Goal: Information Seeking & Learning: Understand process/instructions

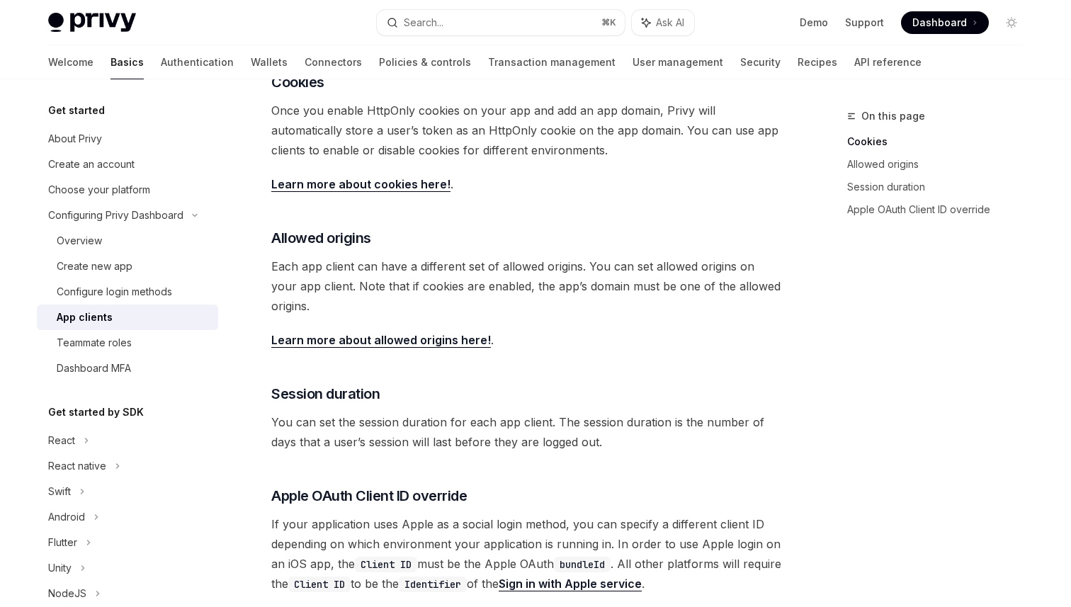
scroll to position [302, 0]
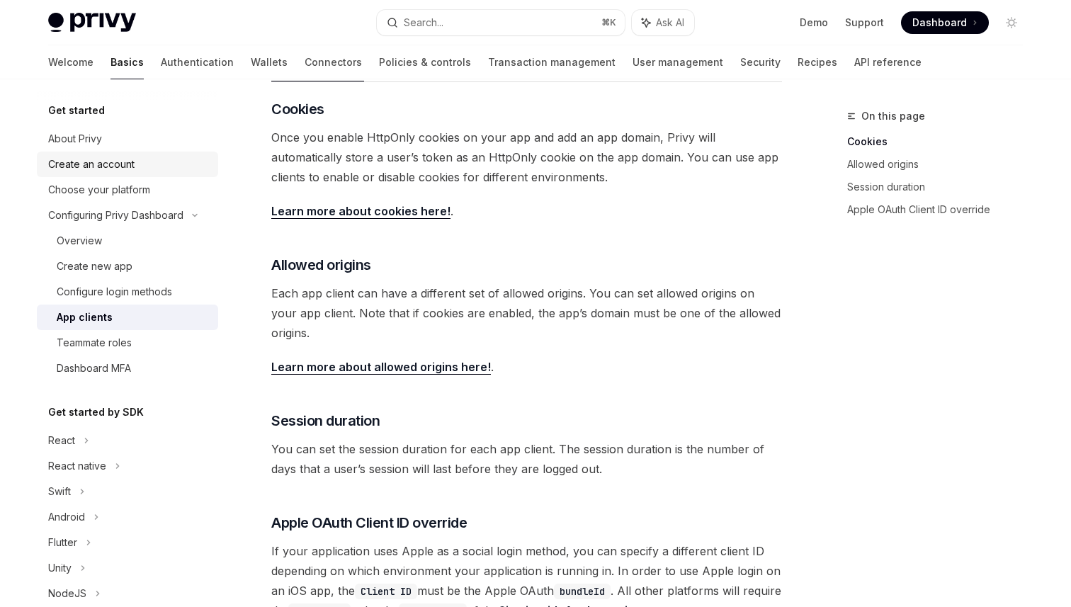
click at [155, 166] on div "Create an account" at bounding box center [128, 164] width 161 height 17
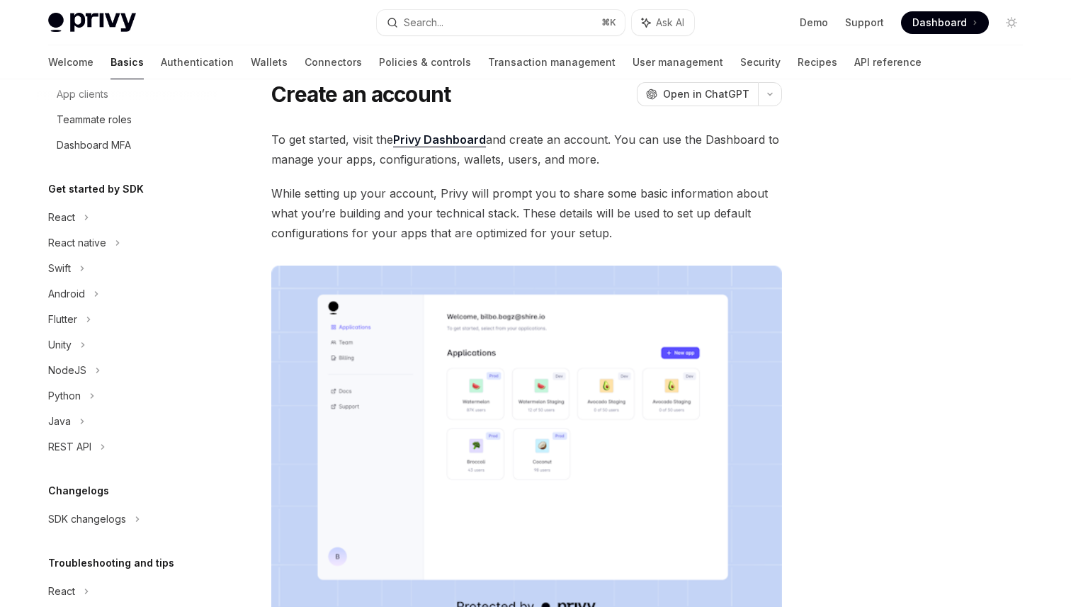
scroll to position [226, 0]
click at [89, 215] on div "React" at bounding box center [127, 214] width 181 height 25
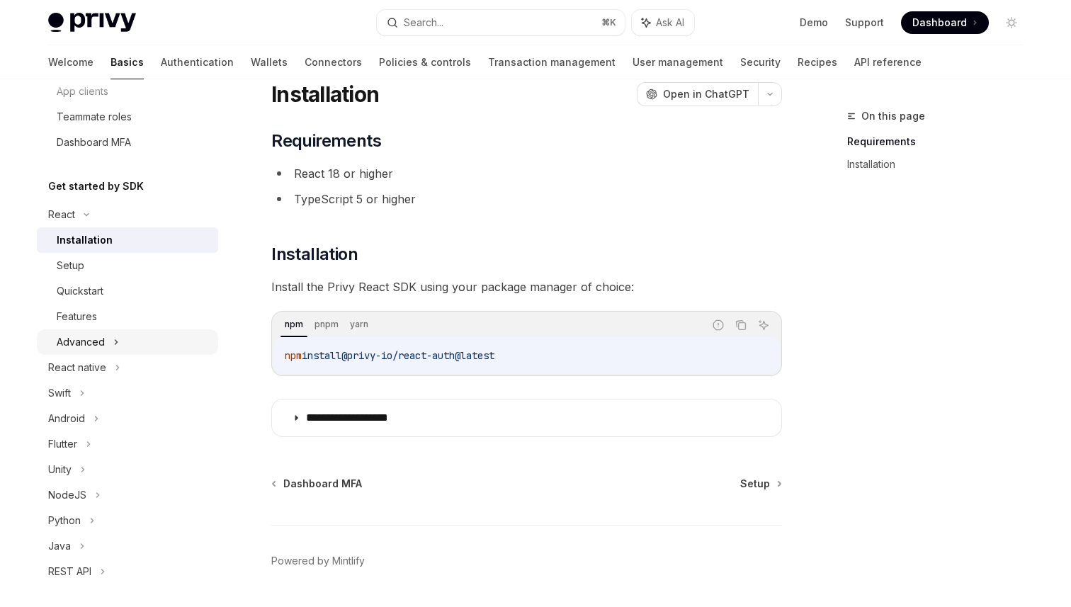
click at [117, 336] on icon at bounding box center [116, 342] width 6 height 17
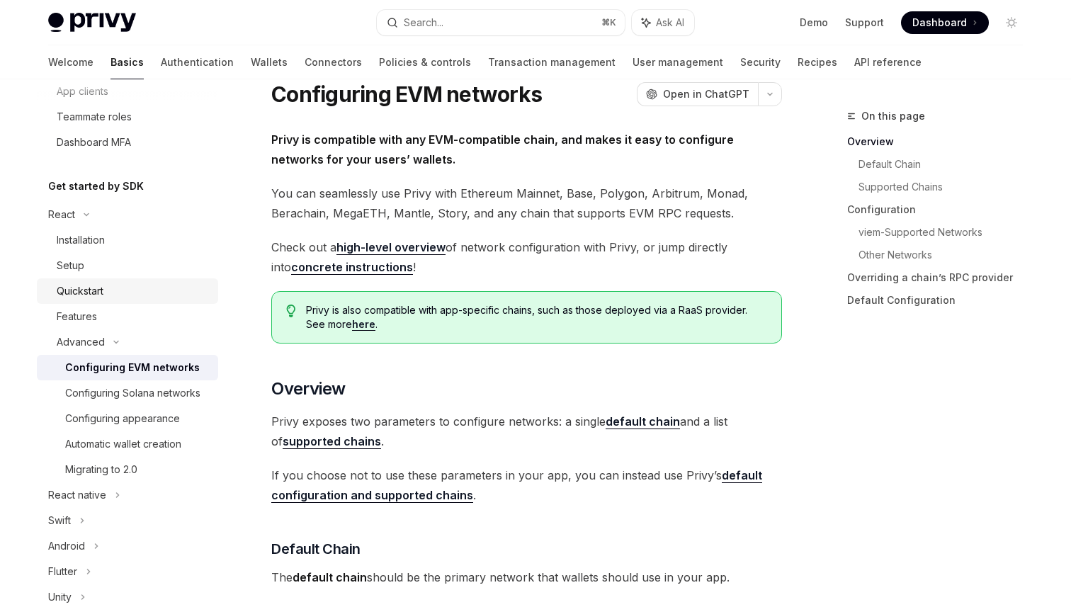
click at [82, 283] on div "Quickstart" at bounding box center [80, 291] width 47 height 17
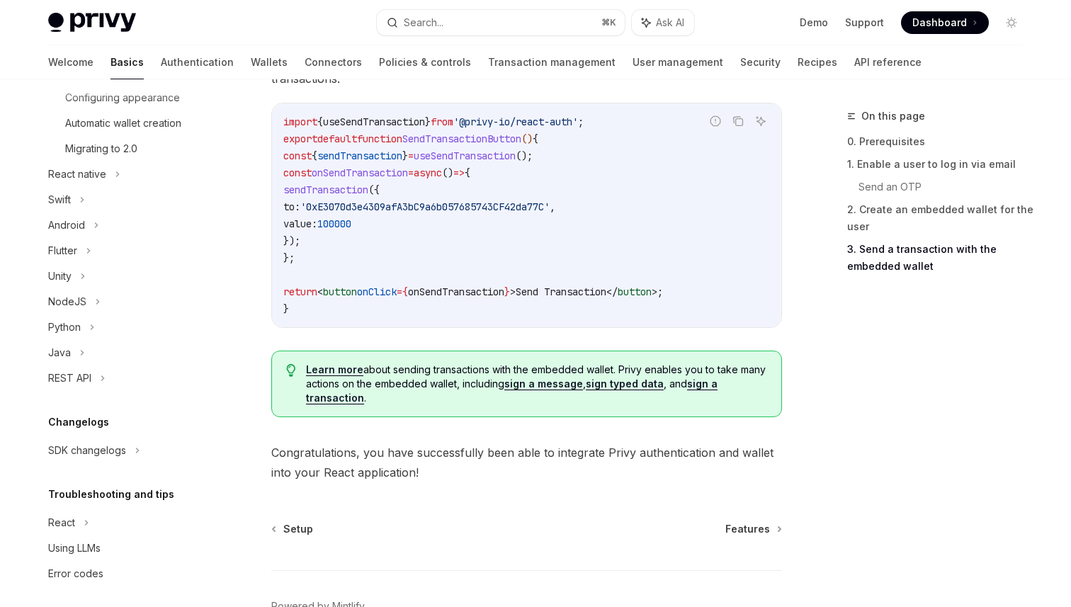
scroll to position [552, 0]
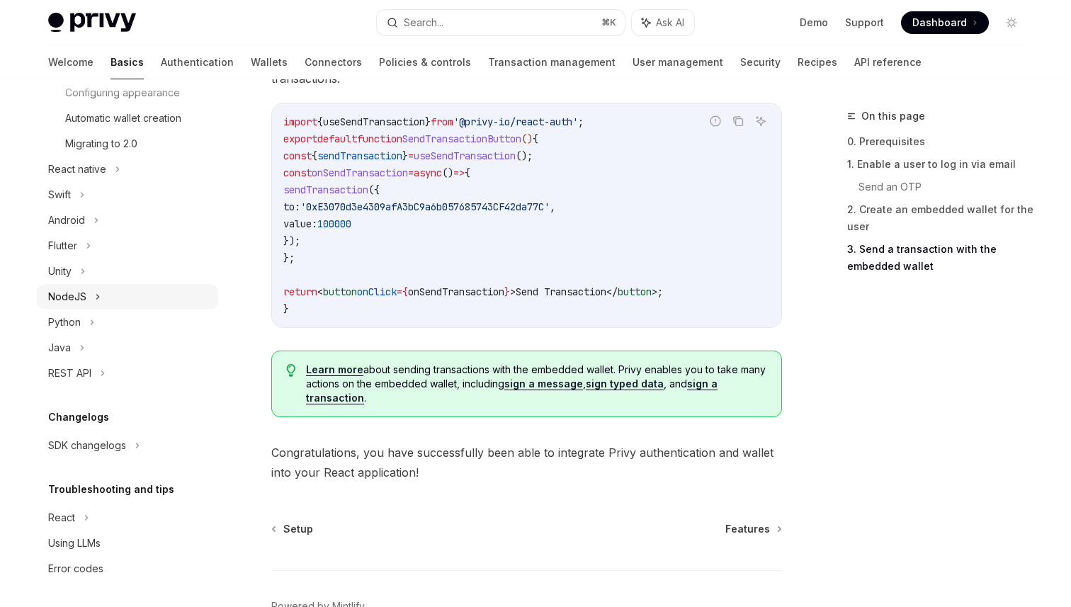
click at [102, 293] on div "NodeJS" at bounding box center [127, 296] width 181 height 25
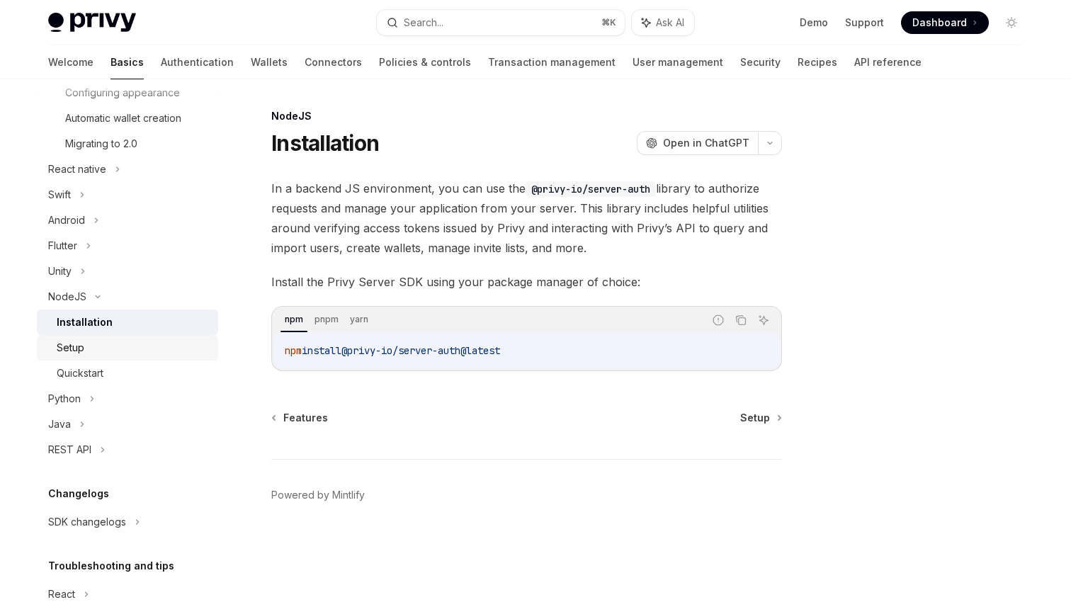
click at [127, 353] on div "Setup" at bounding box center [133, 347] width 153 height 17
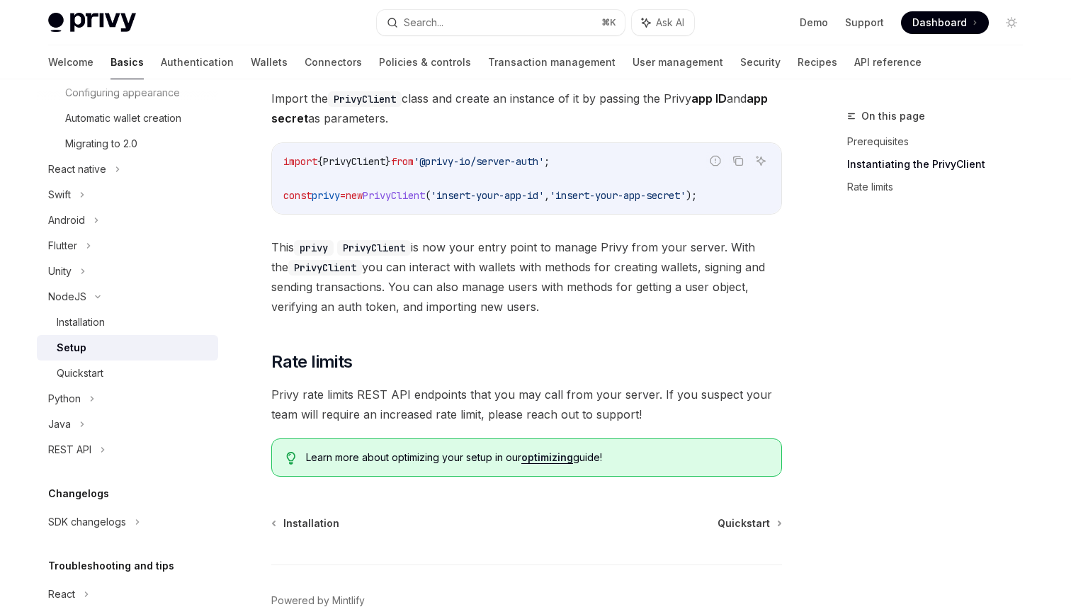
scroll to position [229, 0]
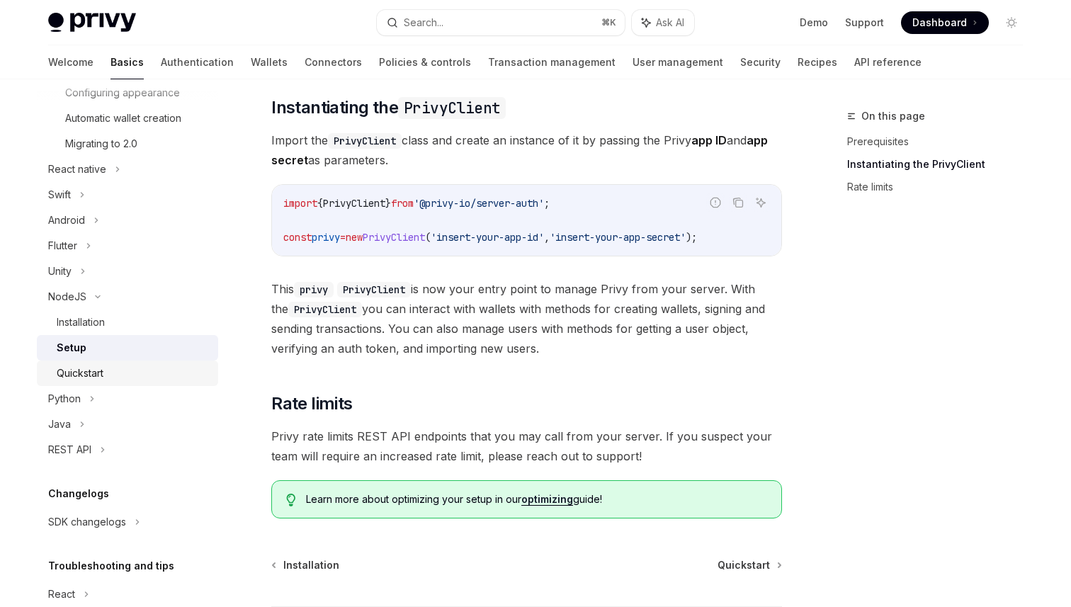
click at [89, 371] on div "Quickstart" at bounding box center [80, 373] width 47 height 17
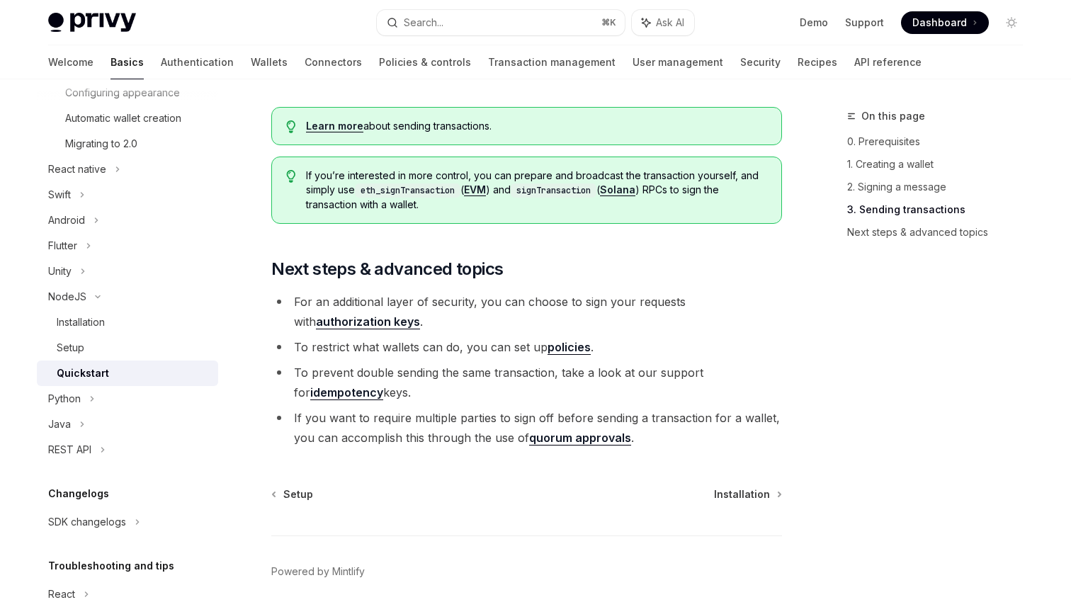
scroll to position [1516, 0]
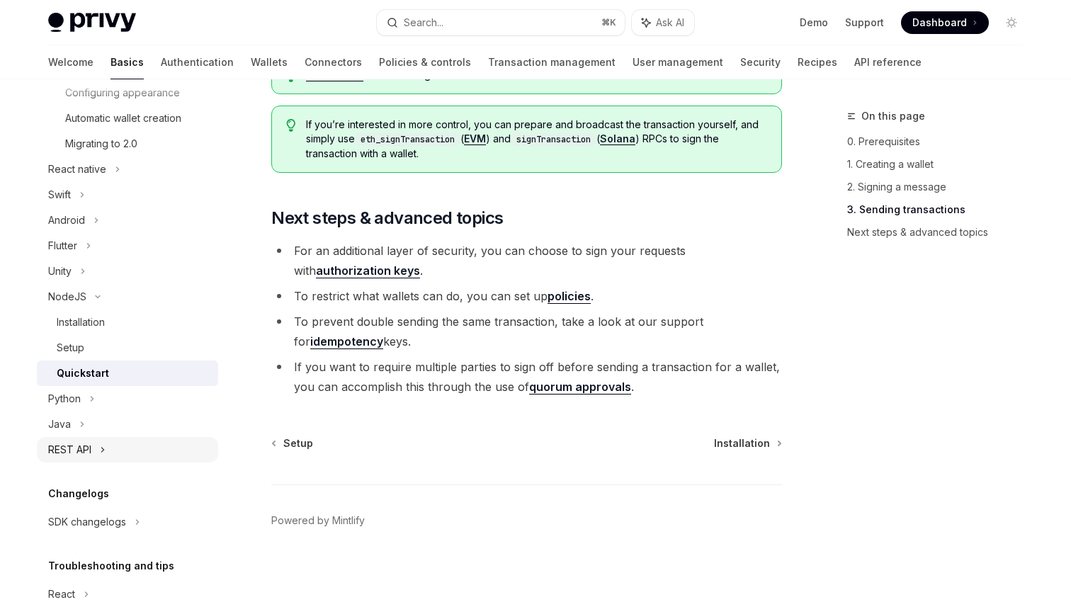
click at [100, 443] on div "REST API" at bounding box center [127, 449] width 181 height 25
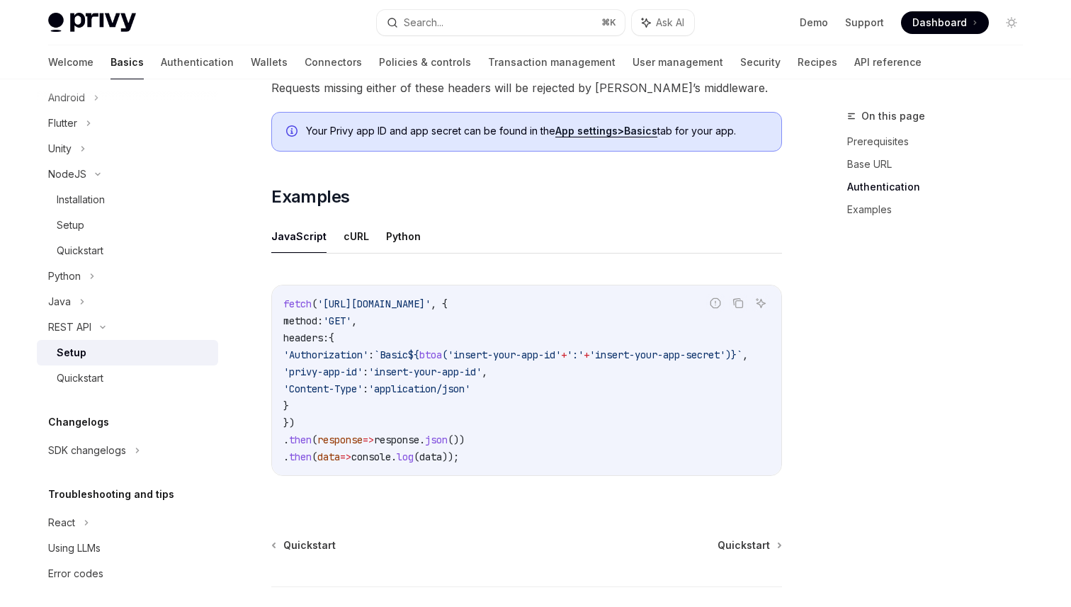
scroll to position [682, 0]
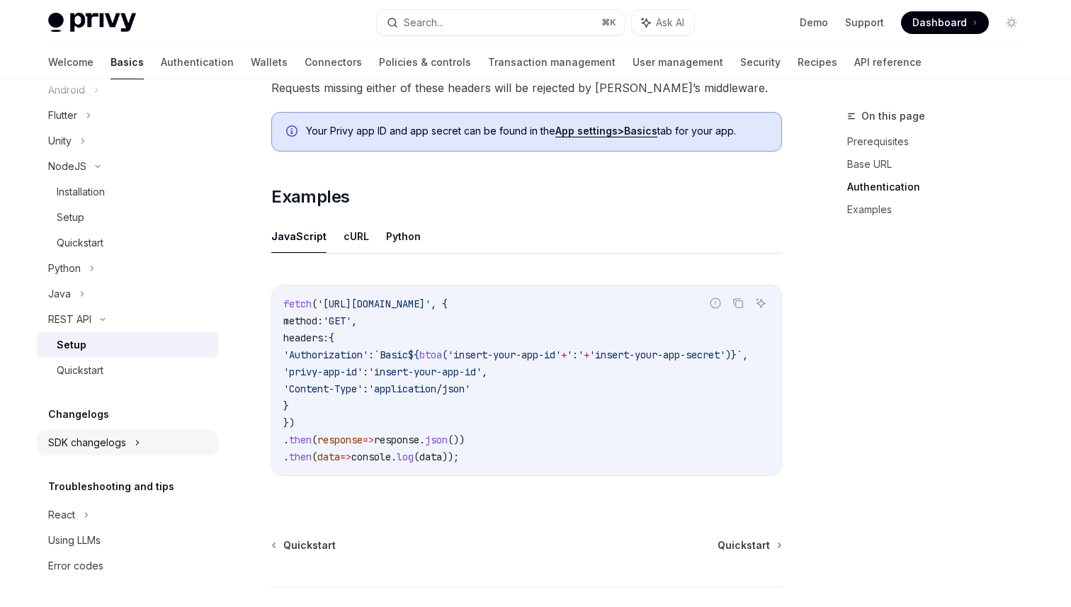
click at [132, 441] on div "SDK changelogs" at bounding box center [127, 442] width 181 height 25
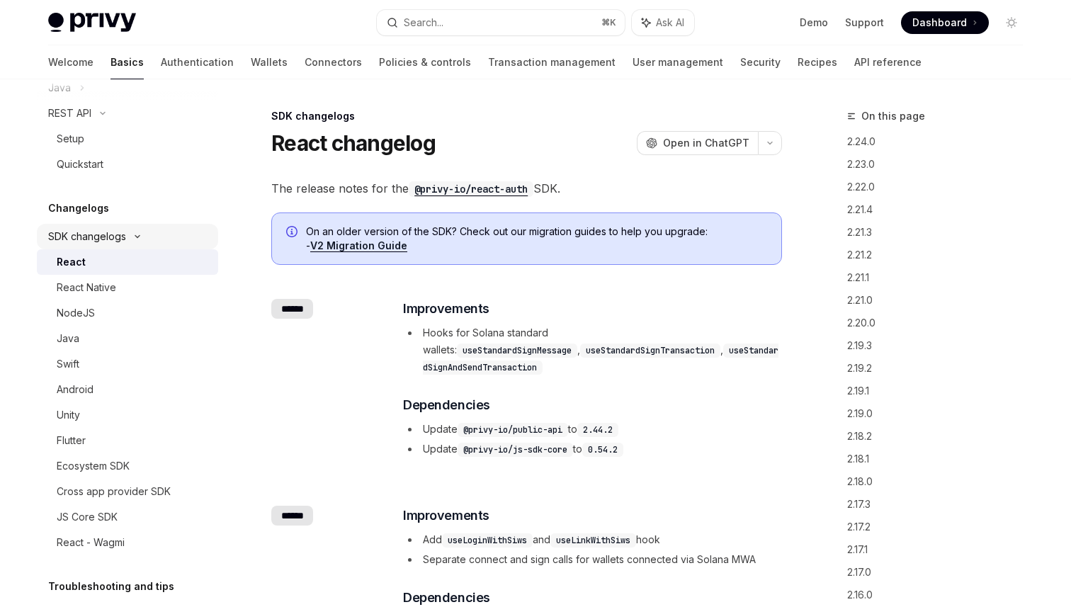
click at [132, 441] on div "Flutter" at bounding box center [133, 440] width 153 height 17
type textarea "*"
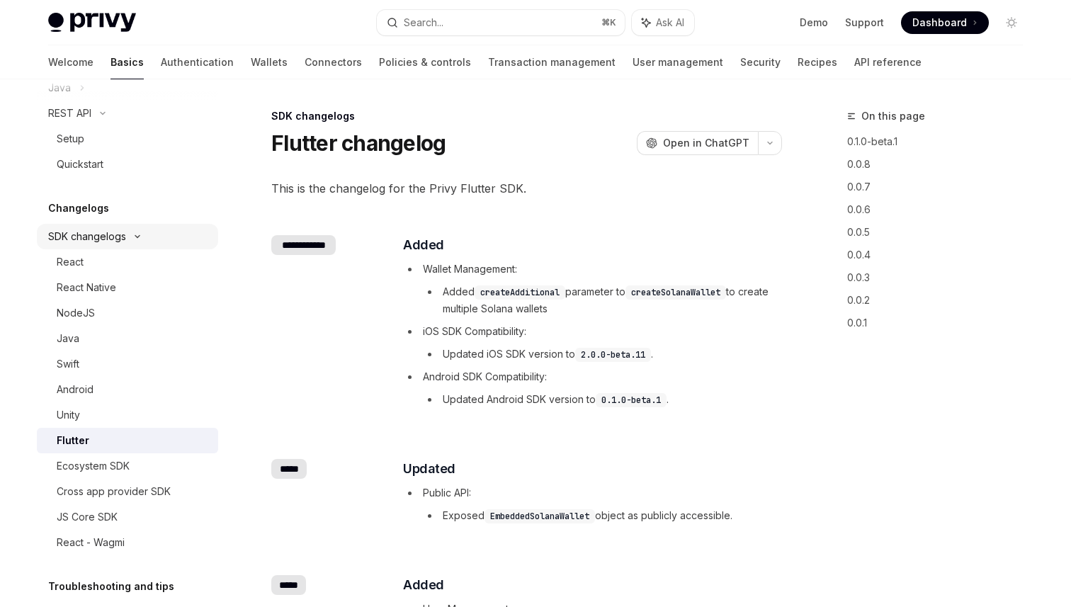
click at [132, 237] on icon at bounding box center [137, 237] width 17 height 6
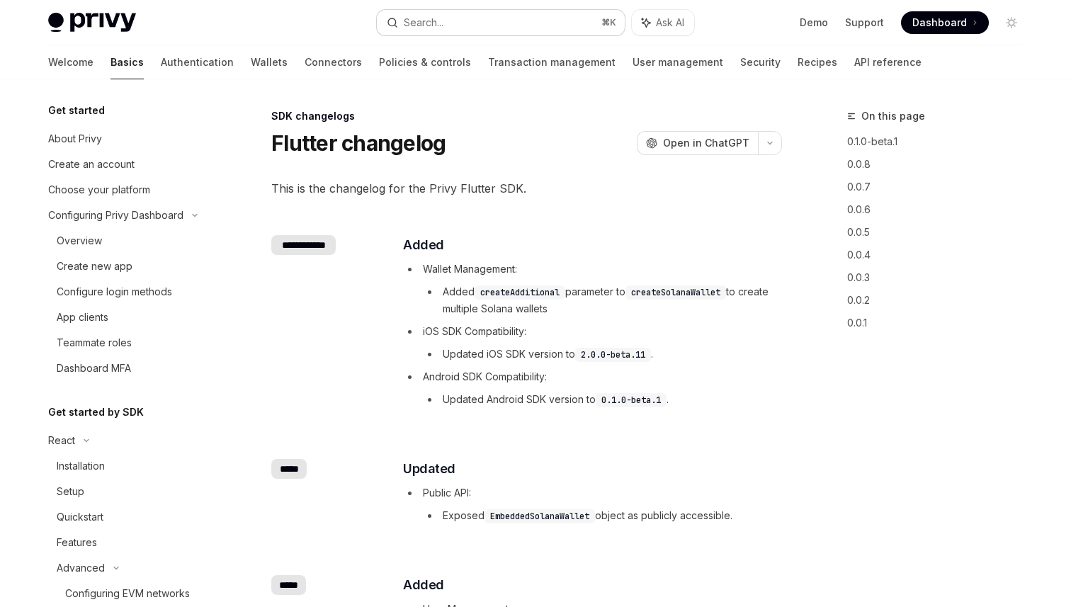
click at [501, 24] on button "Search... ⌘ K" at bounding box center [501, 22] width 248 height 25
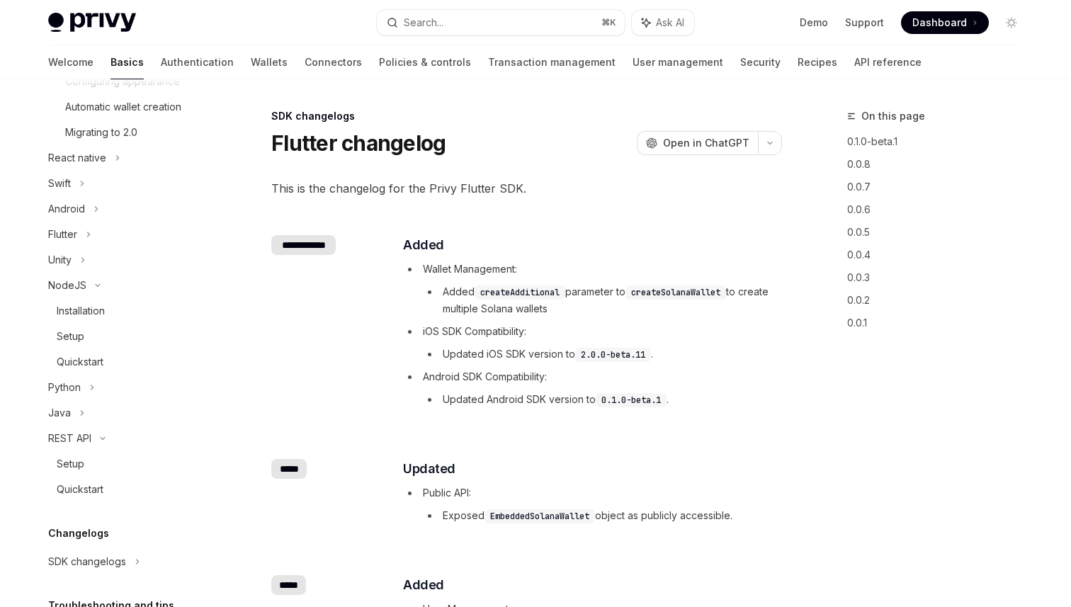
scroll to position [682, 0]
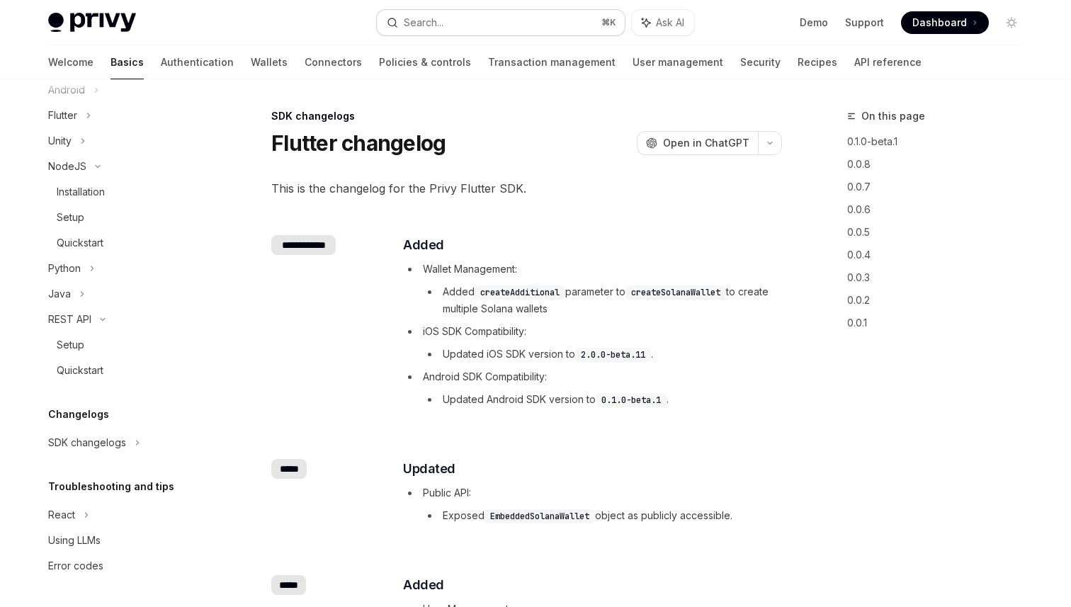
click at [433, 30] on div "Search..." at bounding box center [424, 22] width 40 height 17
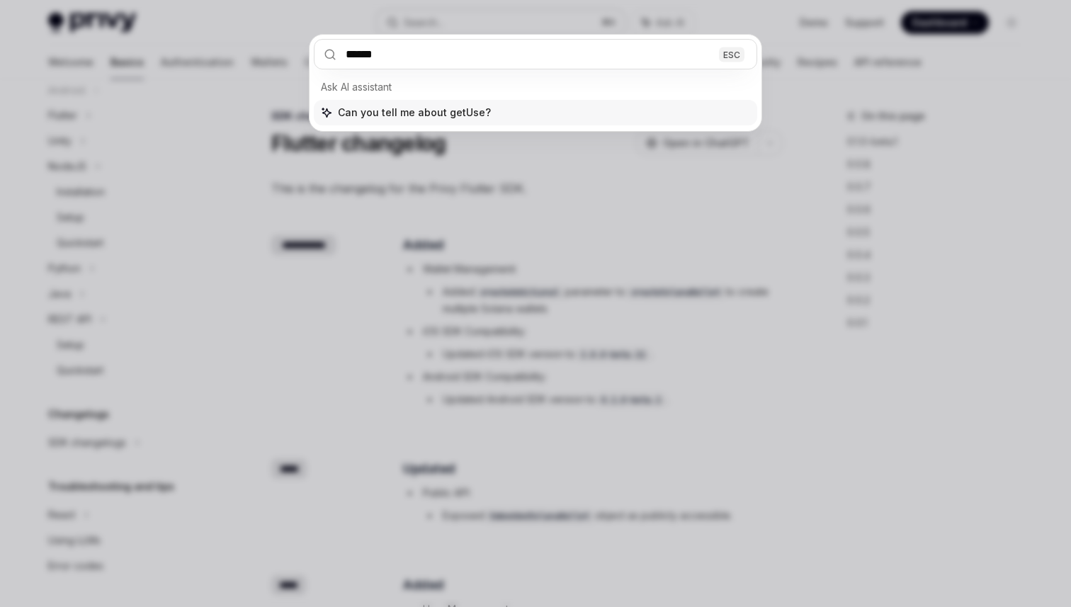
type input "*******"
type textarea "*"
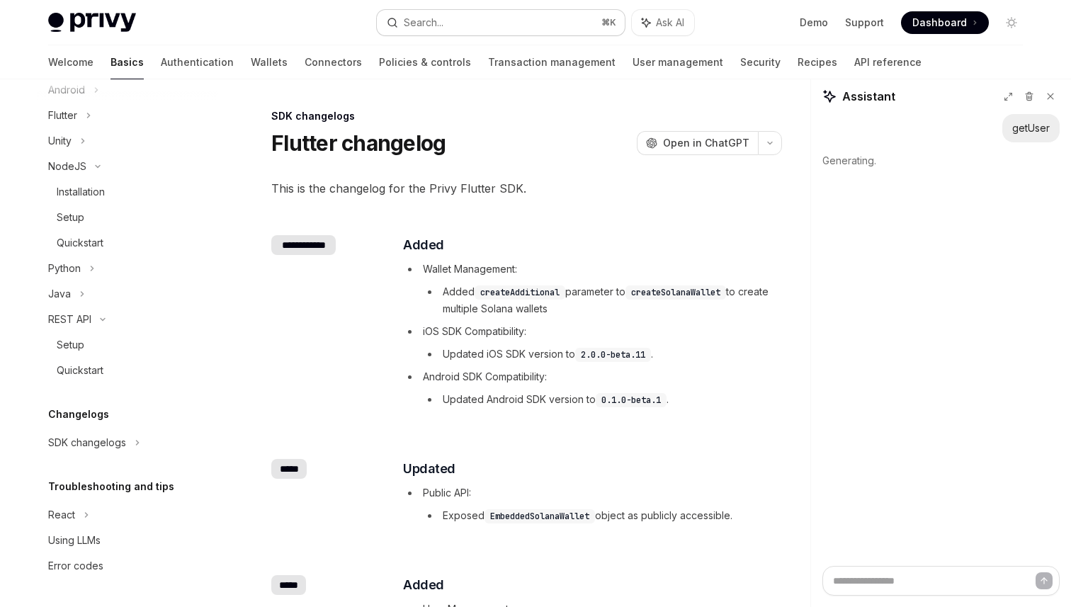
click at [468, 21] on button "Search... ⌘ K" at bounding box center [501, 22] width 248 height 25
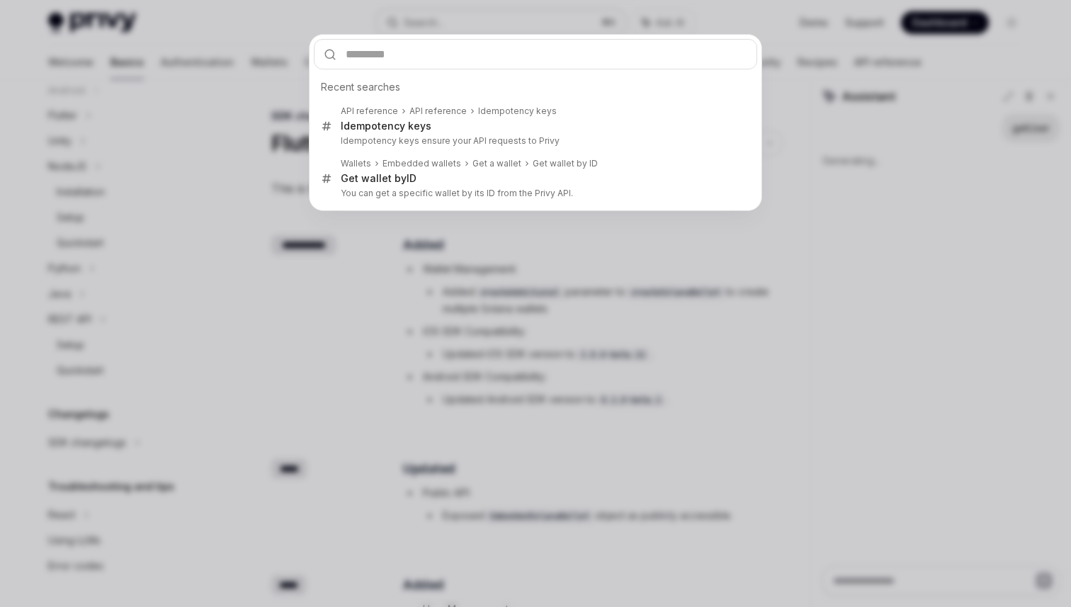
type input "*"
type textarea "*"
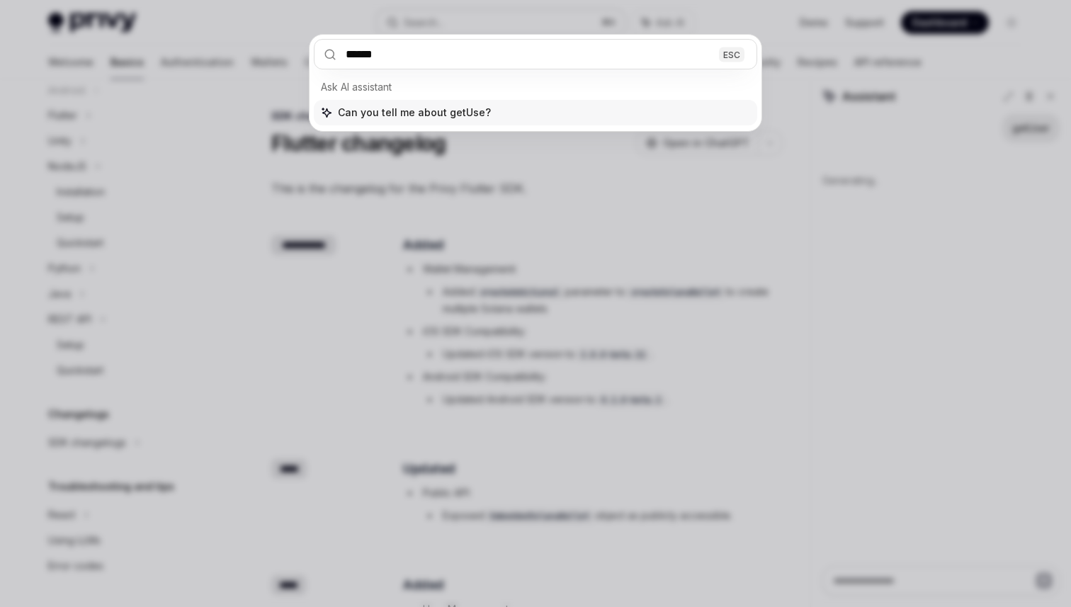
type input "*******"
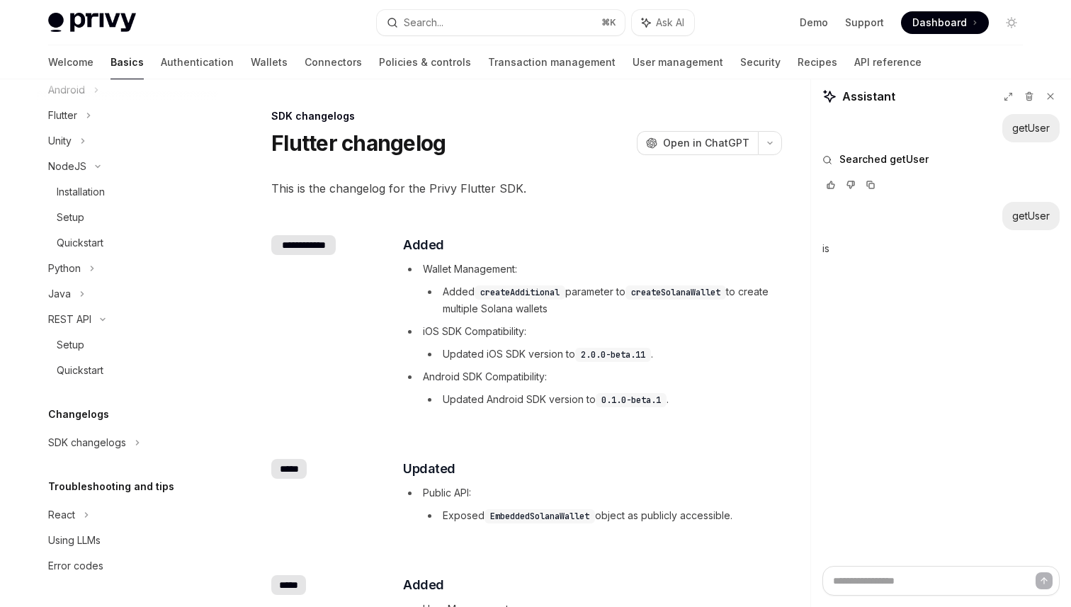
click at [55, 18] on img at bounding box center [92, 23] width 88 height 20
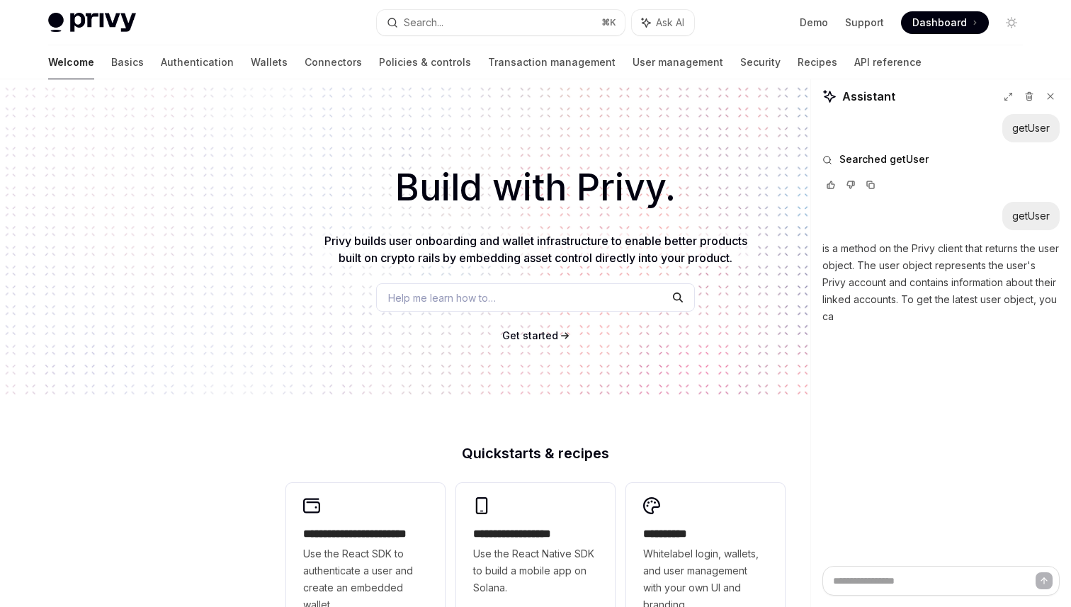
type textarea "*"
click at [482, 305] on div "Help me learn how to…" at bounding box center [535, 297] width 319 height 28
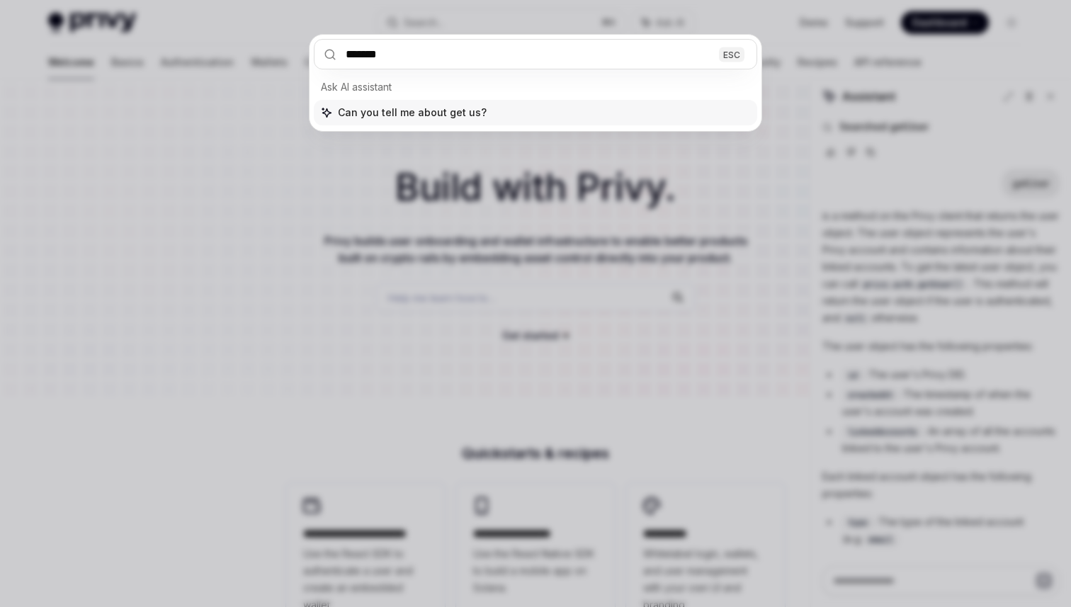
type input "********"
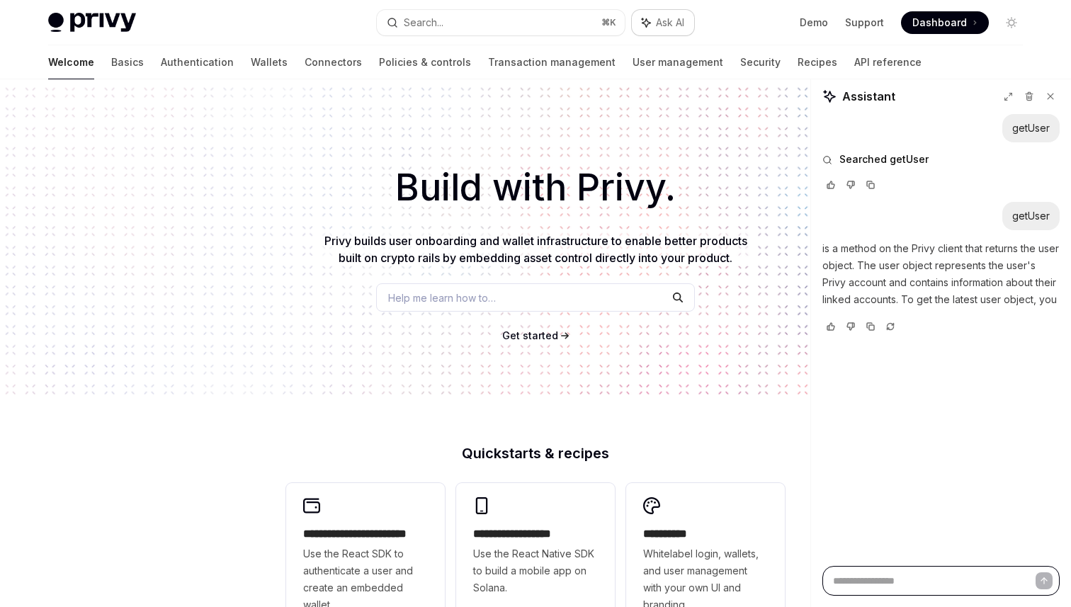
type textarea "*"
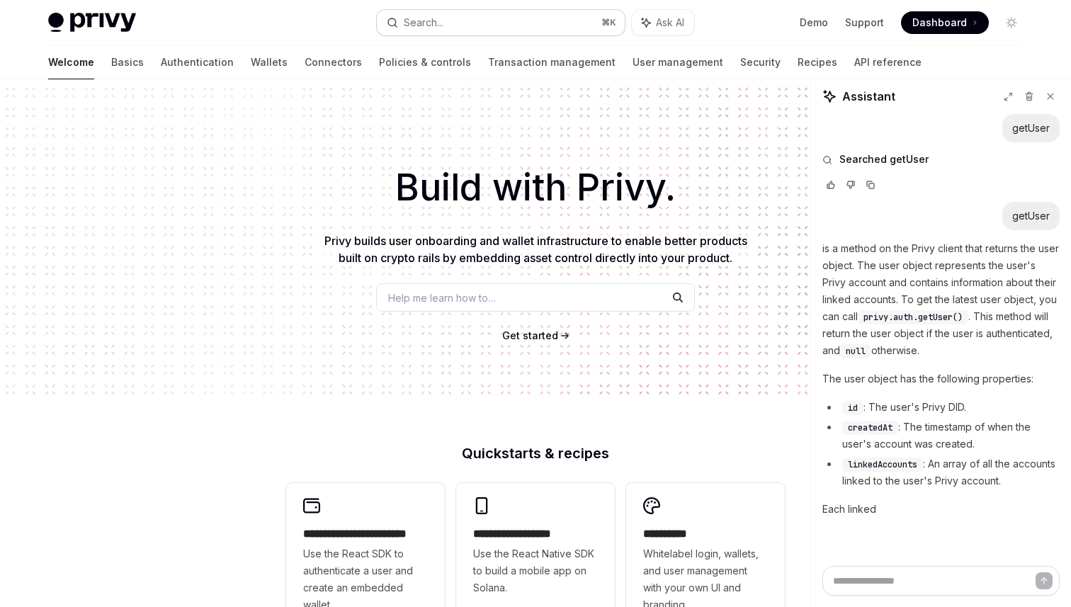
click at [539, 21] on button "Search... ⌘ K" at bounding box center [501, 22] width 248 height 25
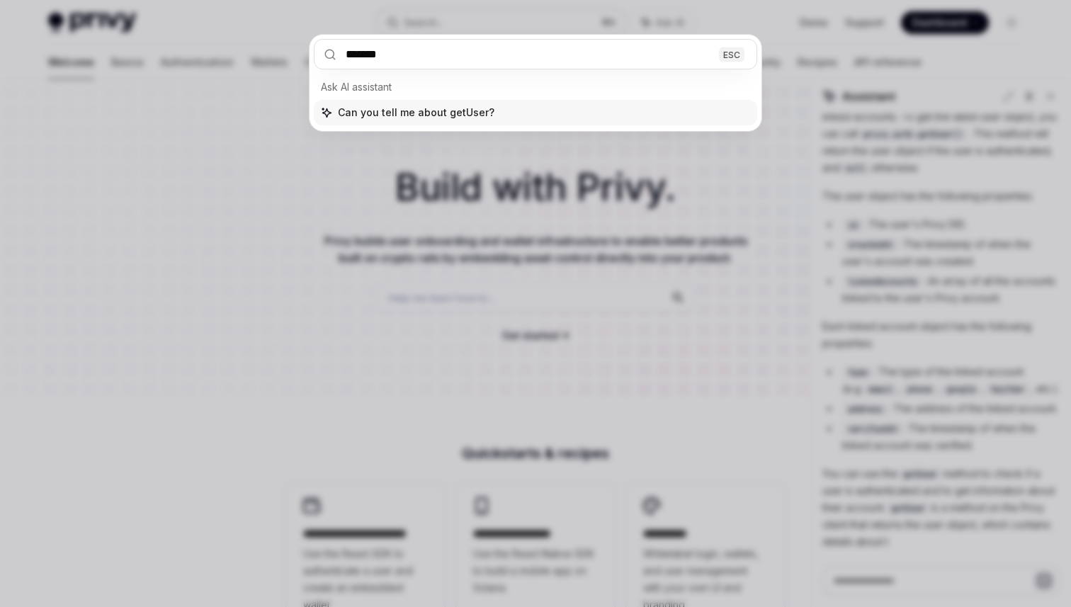
type input "*******"
type textarea "*"
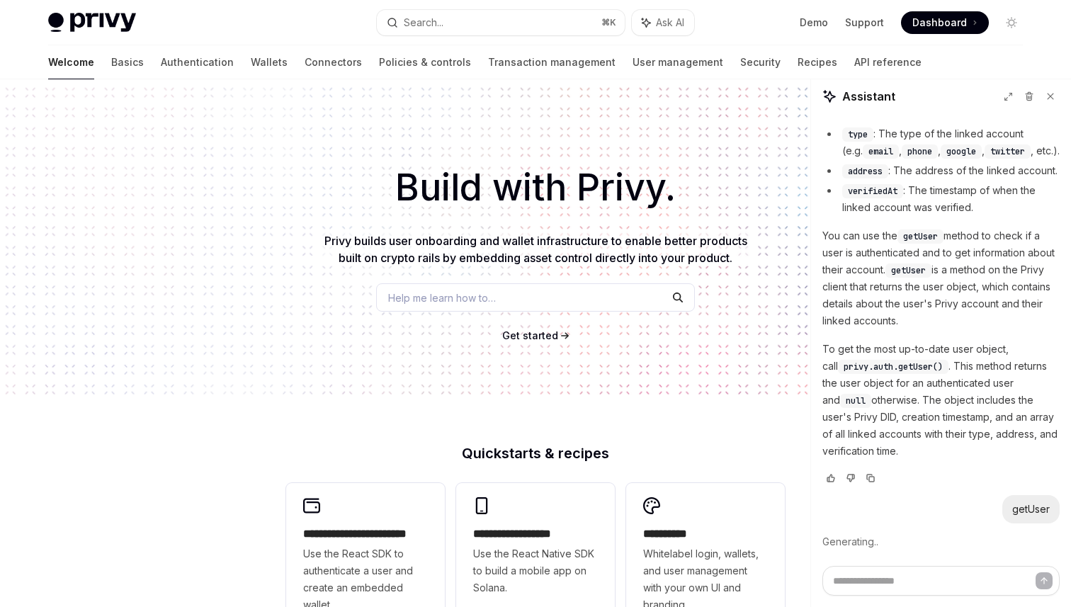
click at [915, 373] on p "To get the most up-to-date user object, call privy.auth.getUser() . This method…" at bounding box center [940, 400] width 237 height 119
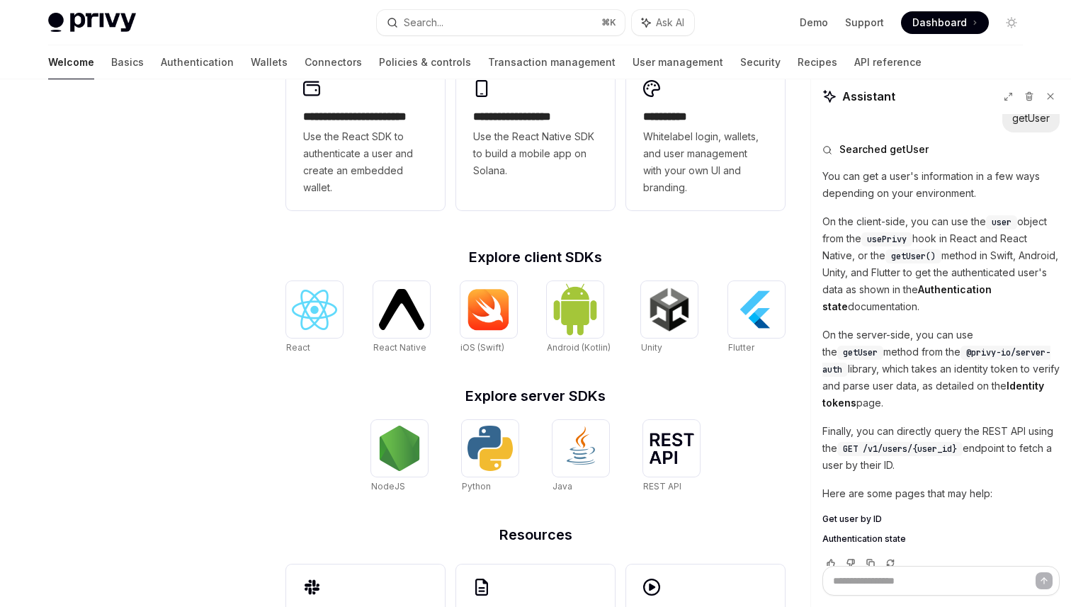
scroll to position [460, 0]
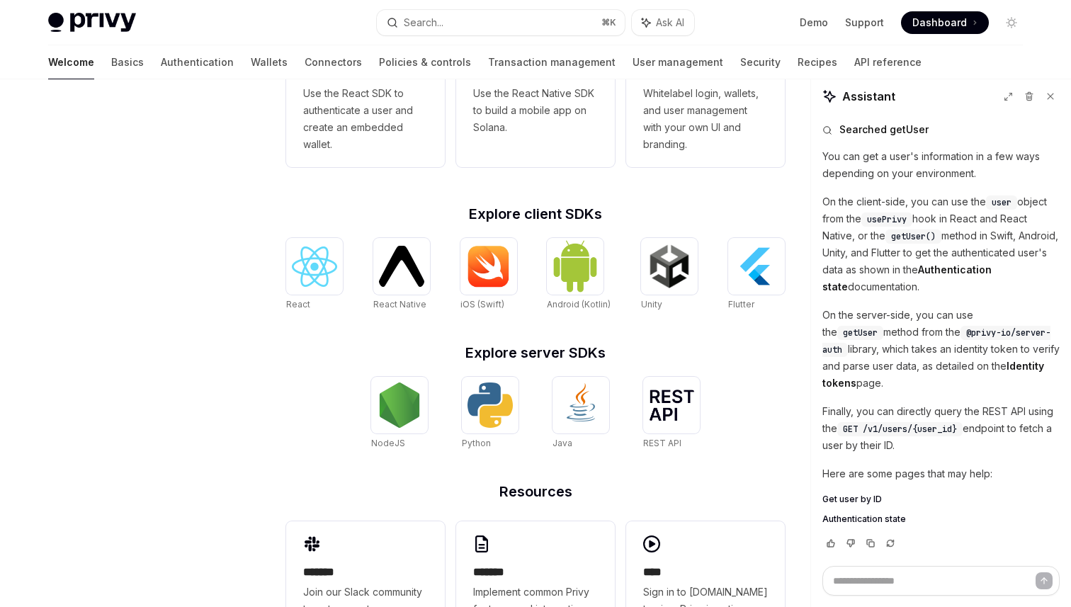
type textarea "*"
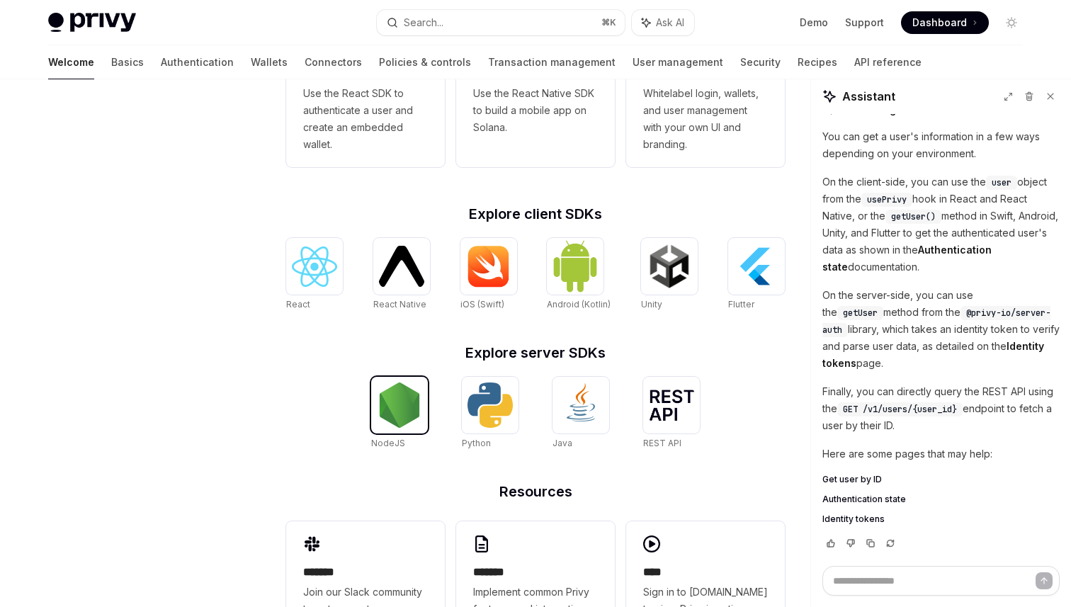
click at [405, 402] on img at bounding box center [399, 404] width 45 height 45
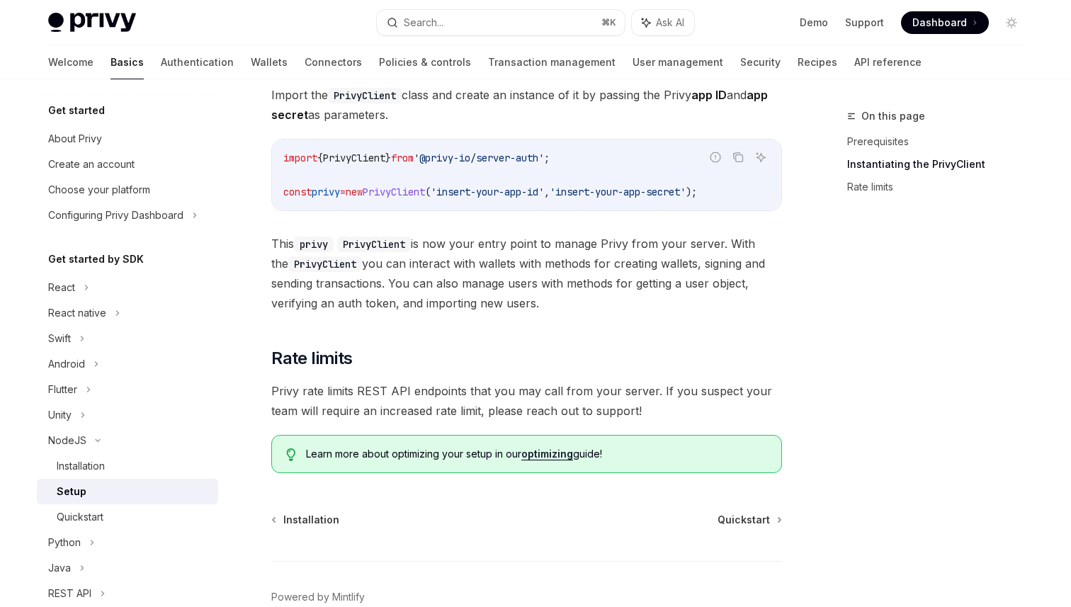
scroll to position [339, 0]
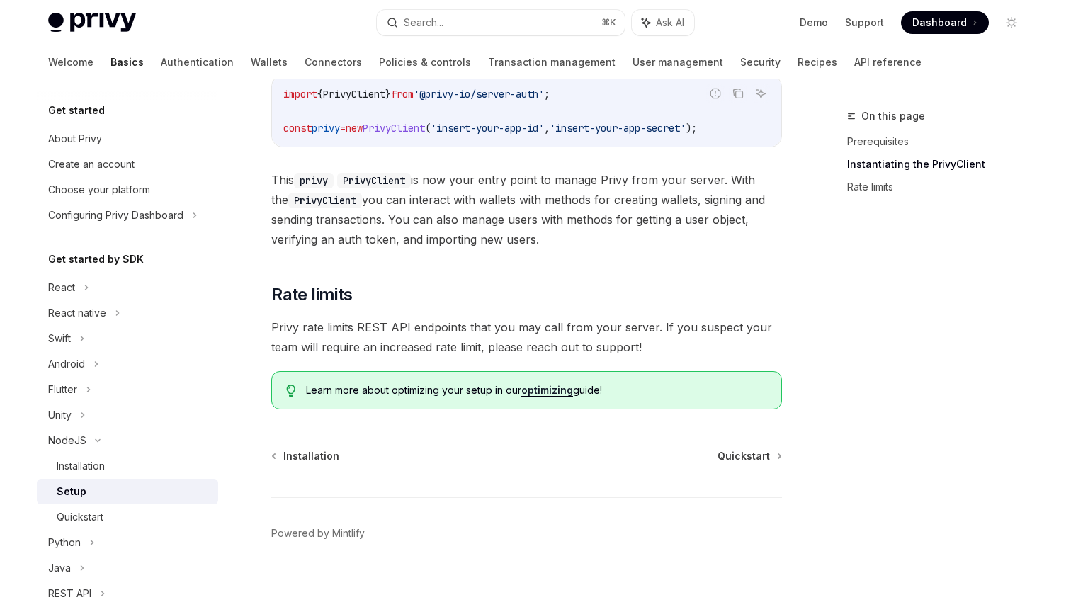
click at [745, 445] on div "NodeJS Setup OpenAI Open in ChatGPT OpenAI Open in ChatGPT ​ Prerequisites Befo…" at bounding box center [394, 194] width 782 height 851
click at [744, 456] on span "Quickstart" at bounding box center [743, 456] width 52 height 14
type textarea "*"
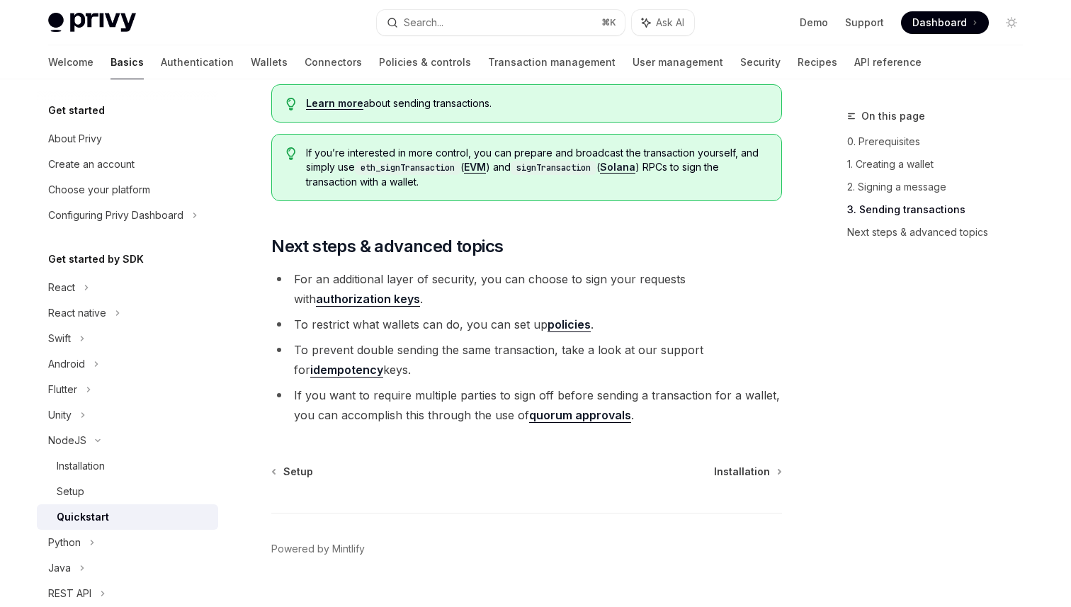
scroll to position [1504, 0]
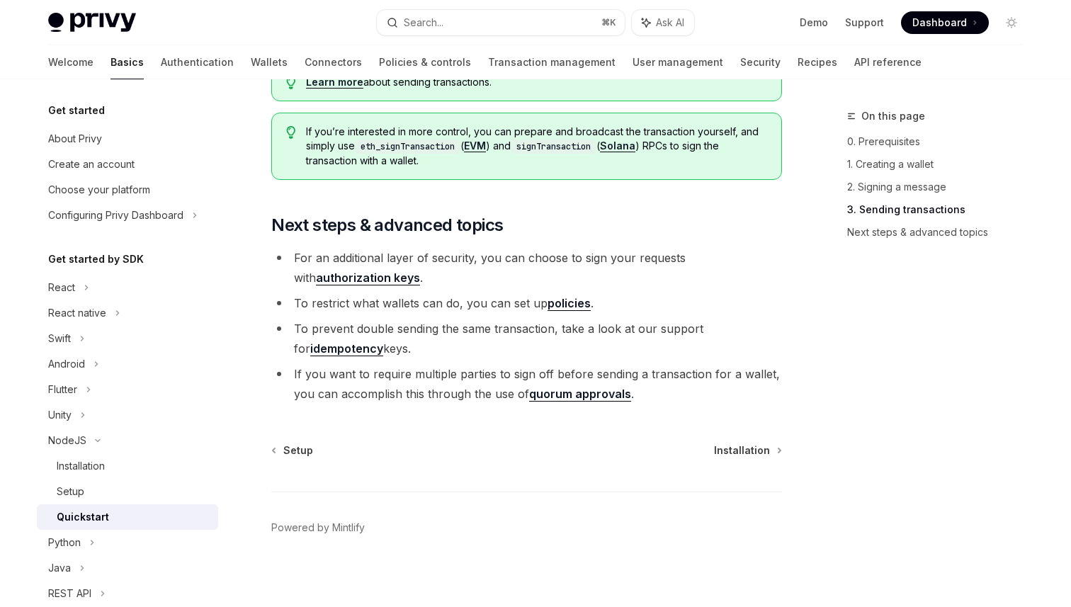
click at [420, 271] on link "authorization keys" at bounding box center [368, 278] width 104 height 15
click at [429, 293] on ul "For an additional layer of security, you can choose to sign your requests with …" at bounding box center [526, 326] width 511 height 156
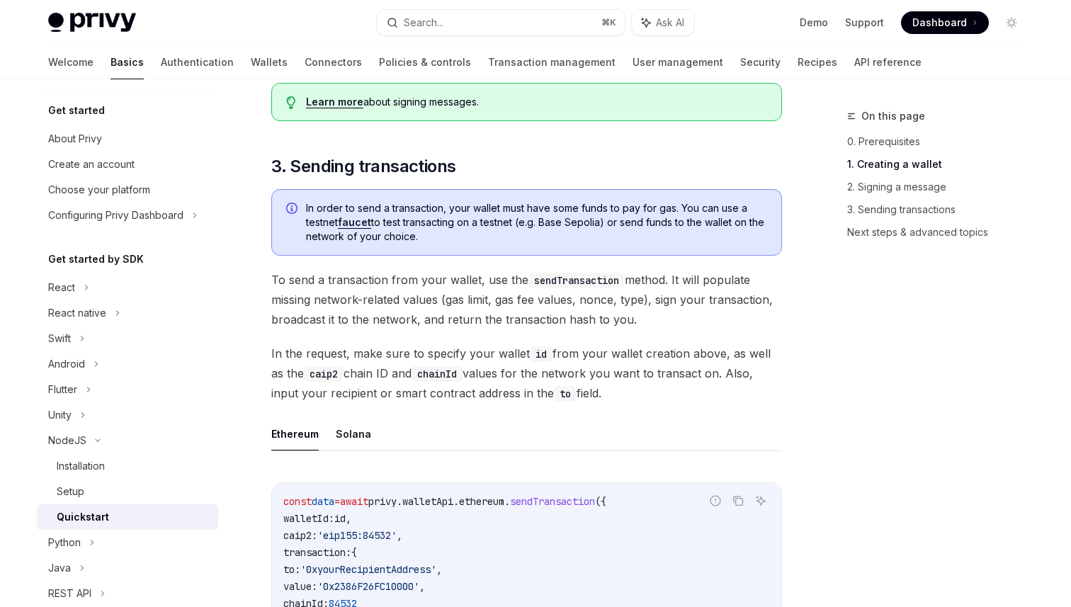
scroll to position [0, 0]
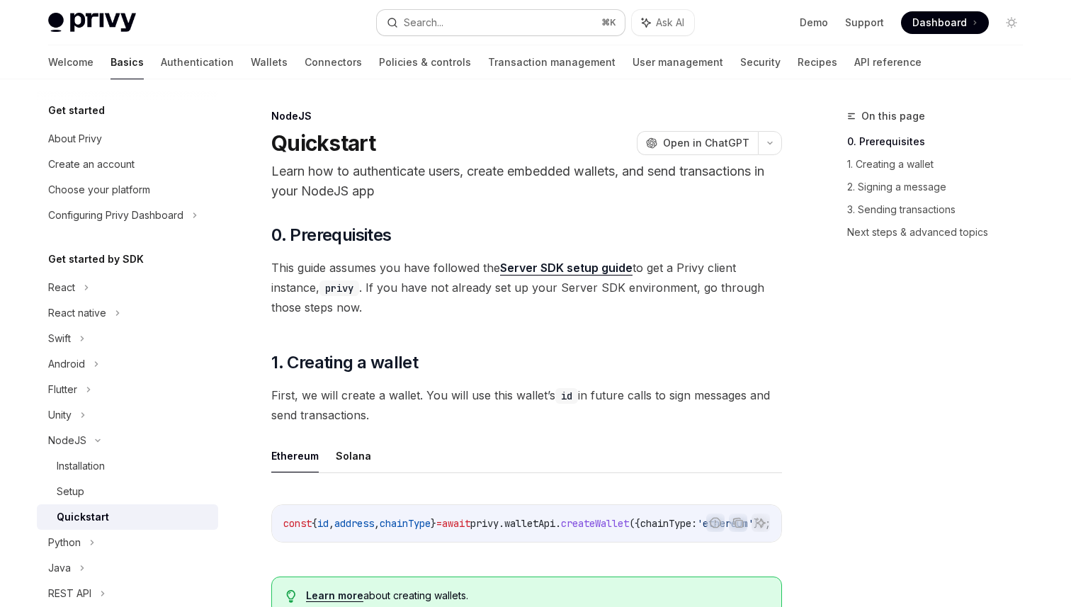
click at [513, 28] on button "Search... ⌘ K" at bounding box center [501, 22] width 248 height 25
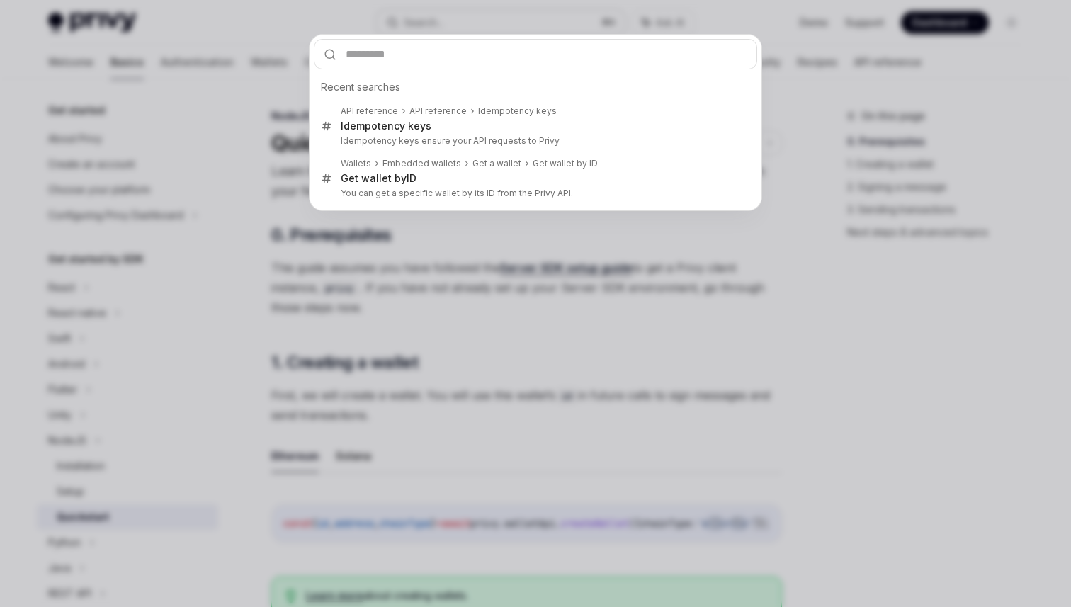
type input "**********"
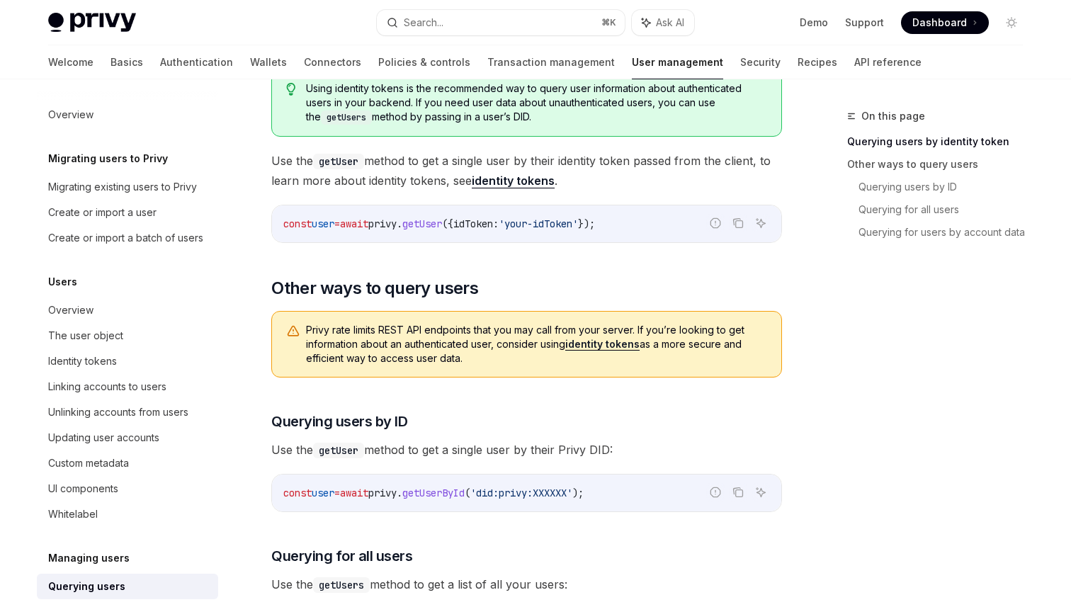
scroll to position [239, 0]
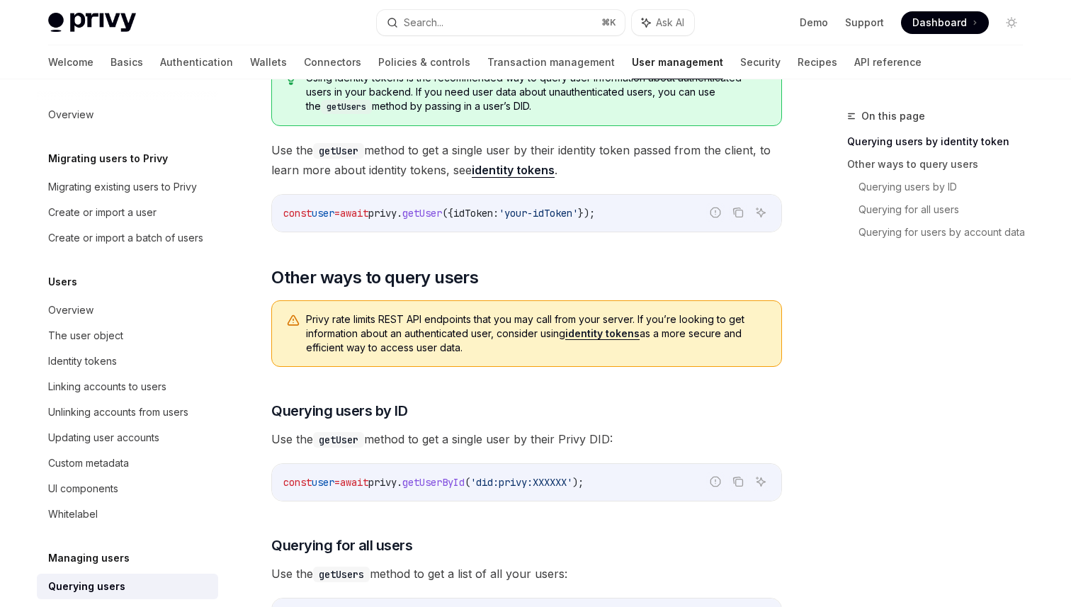
click at [528, 174] on link "identity tokens" at bounding box center [513, 170] width 83 height 15
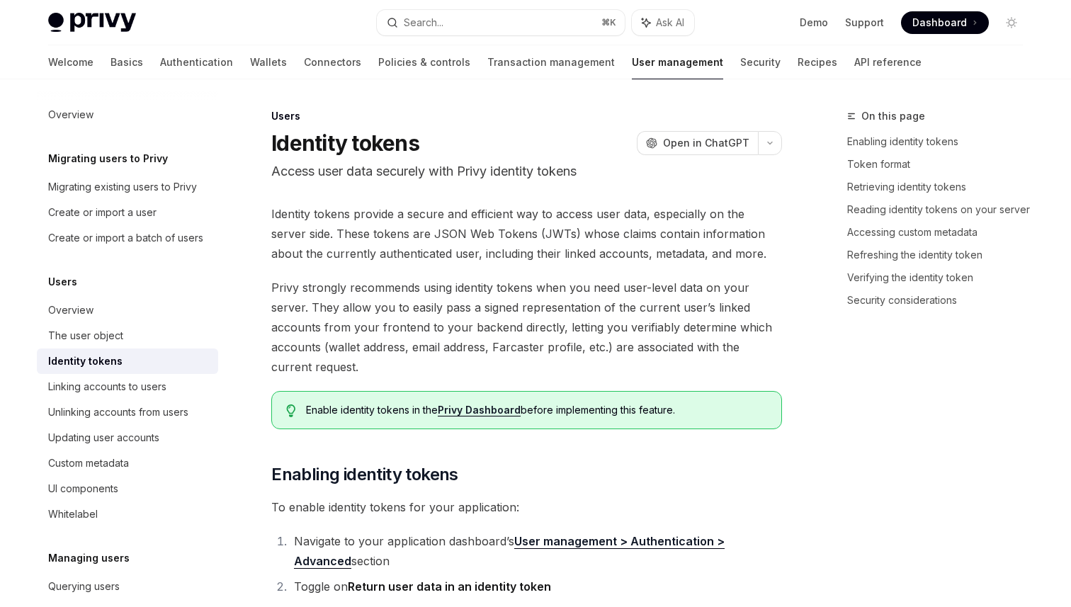
type textarea "*"
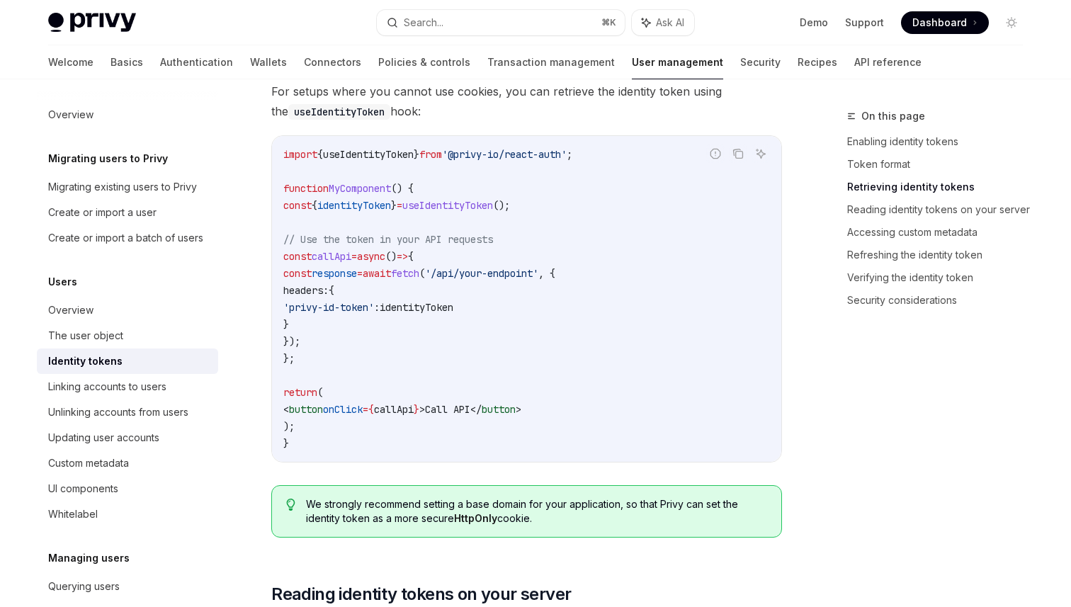
scroll to position [1424, 0]
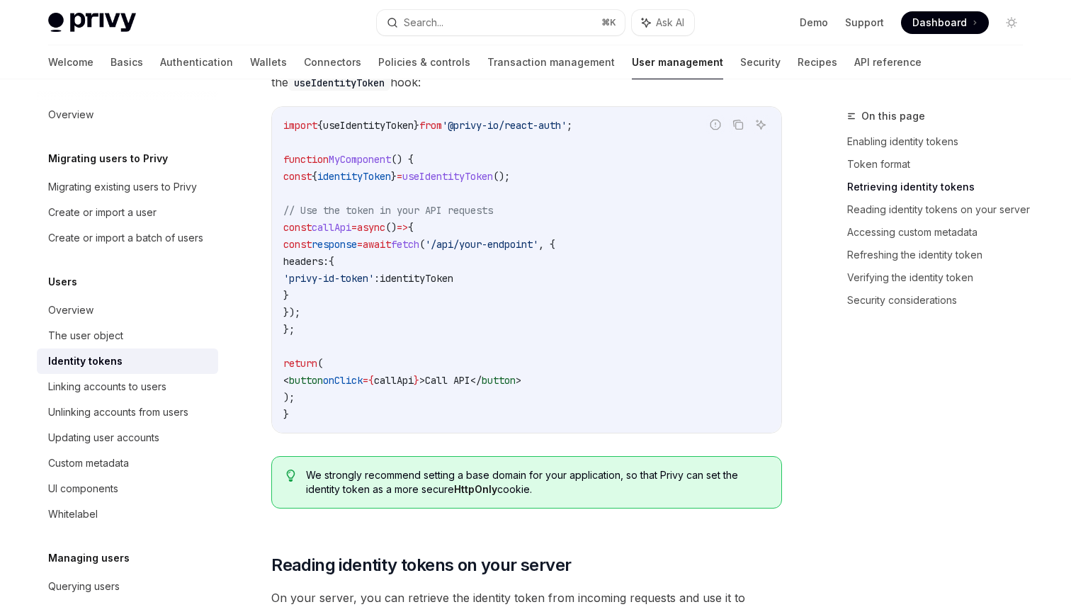
click at [523, 363] on code "import { useIdentityToken } from '@privy-io/react-auth' ; function MyComponent …" at bounding box center [526, 270] width 487 height 306
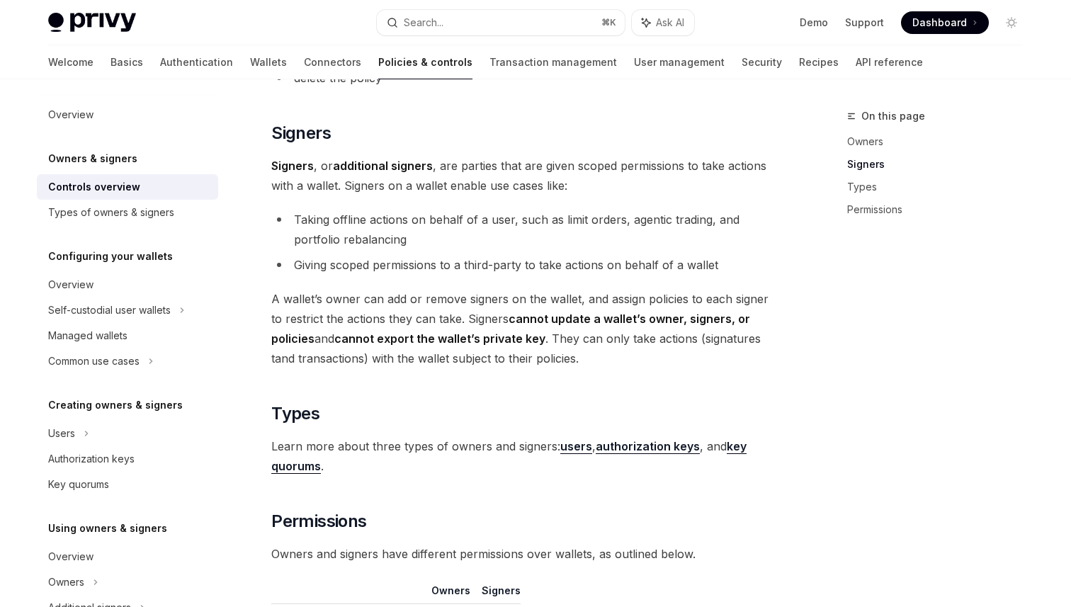
scroll to position [1184, 0]
